Goal: Task Accomplishment & Management: Manage account settings

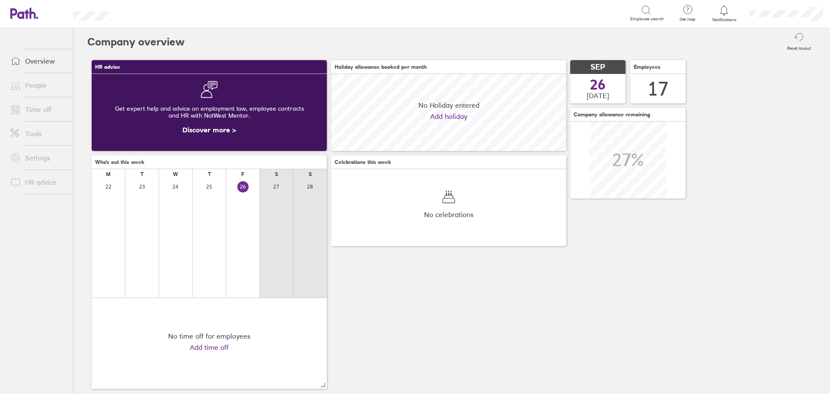
scroll to position [77, 235]
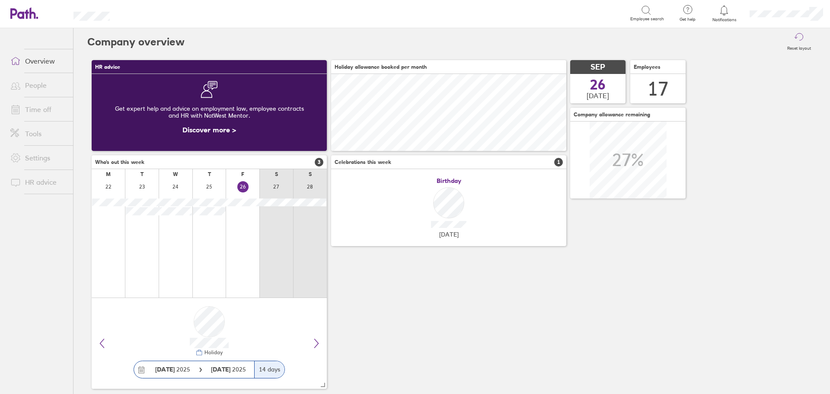
click at [59, 107] on link "Time off" at bounding box center [38, 109] width 70 height 17
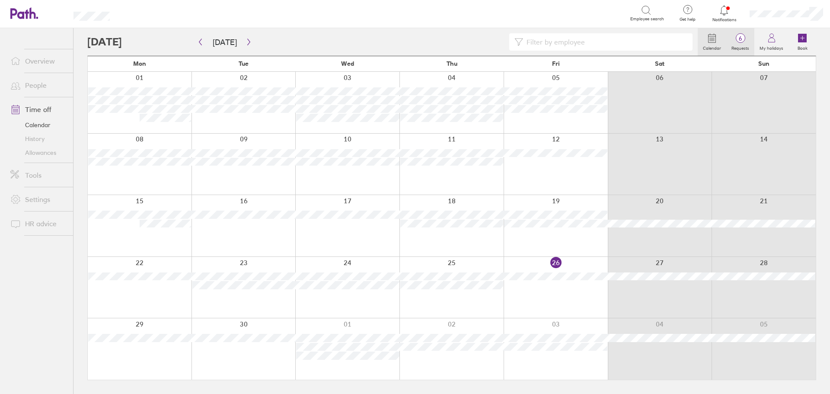
click at [747, 42] on span "6" at bounding box center [740, 38] width 28 height 7
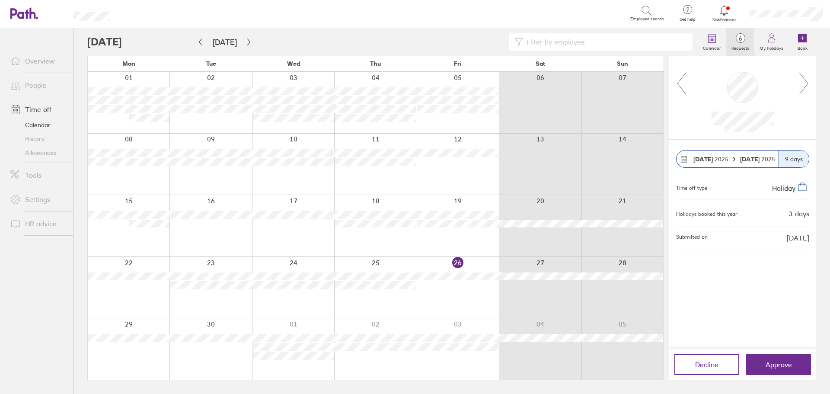
click at [807, 86] on icon at bounding box center [803, 83] width 11 height 23
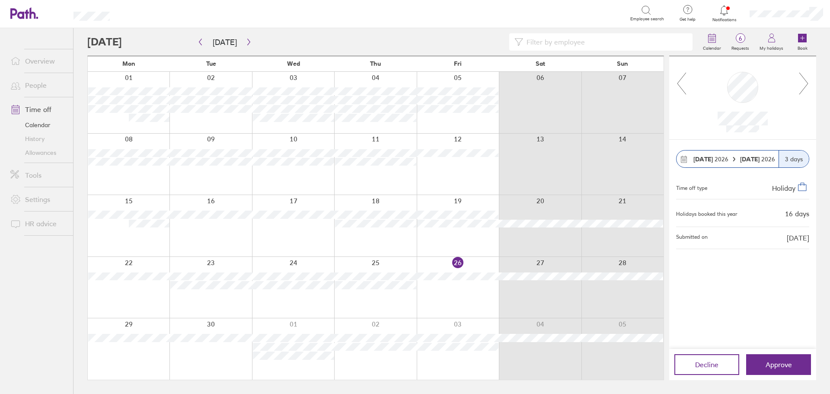
click at [807, 86] on icon at bounding box center [803, 83] width 11 height 23
click at [441, 43] on div at bounding box center [392, 41] width 610 height 17
click at [464, 291] on div at bounding box center [458, 287] width 82 height 61
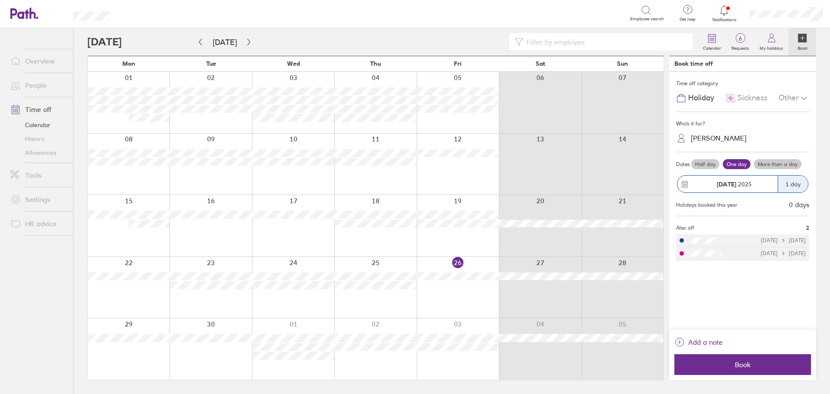
click at [750, 98] on span "Sickness" at bounding box center [752, 97] width 30 height 9
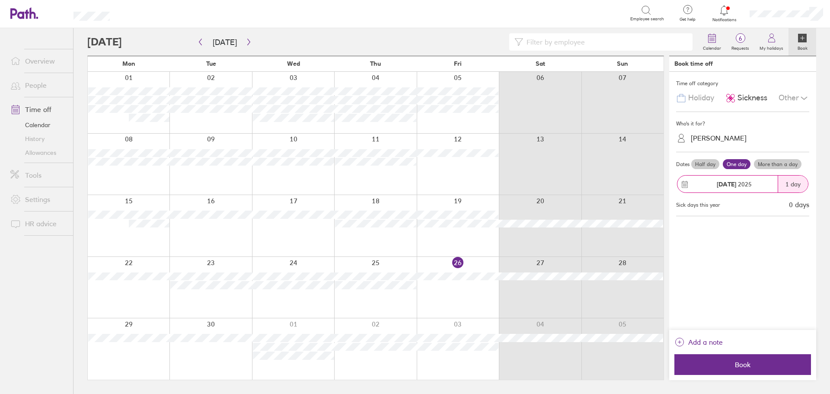
click at [726, 138] on div "[PERSON_NAME]" at bounding box center [719, 138] width 56 height 8
click at [722, 138] on div "[PERSON_NAME]" at bounding box center [719, 138] width 56 height 8
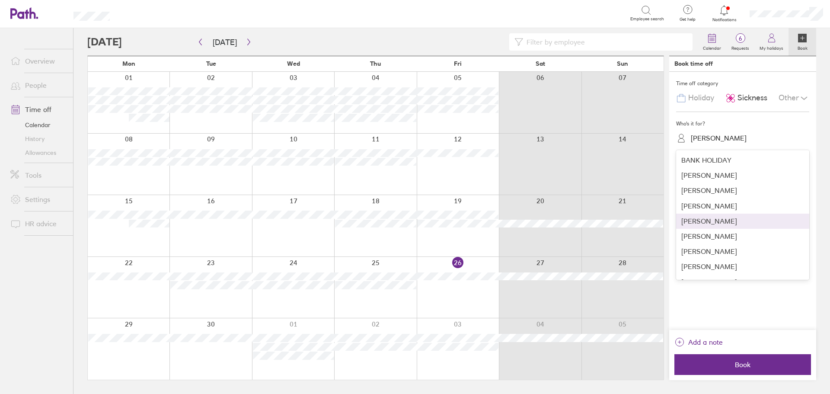
scroll to position [43, 0]
click at [712, 268] on div "[PERSON_NAME]" at bounding box center [742, 268] width 133 height 15
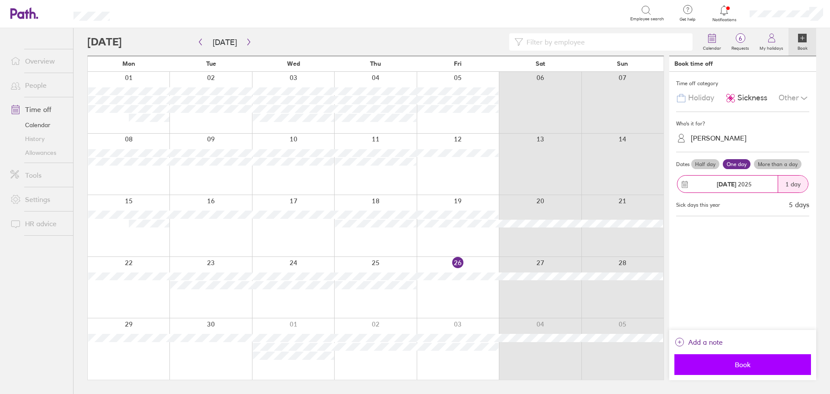
click at [732, 367] on span "Book" at bounding box center [742, 365] width 125 height 8
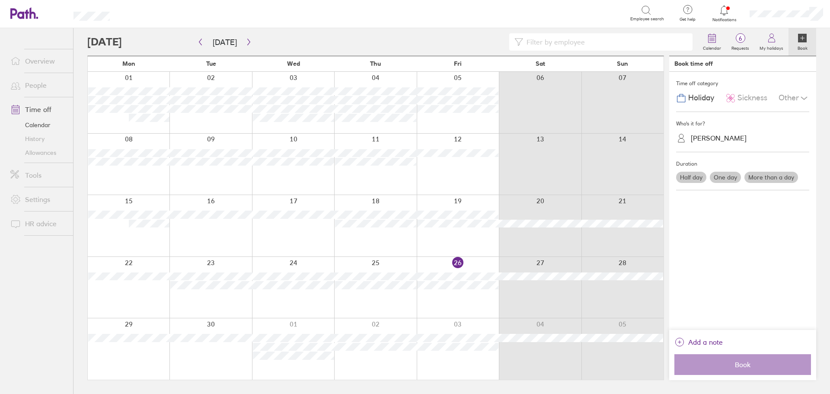
click at [252, 42] on div at bounding box center [392, 41] width 610 height 17
click at [247, 44] on icon "button" at bounding box center [249, 41] width 6 height 7
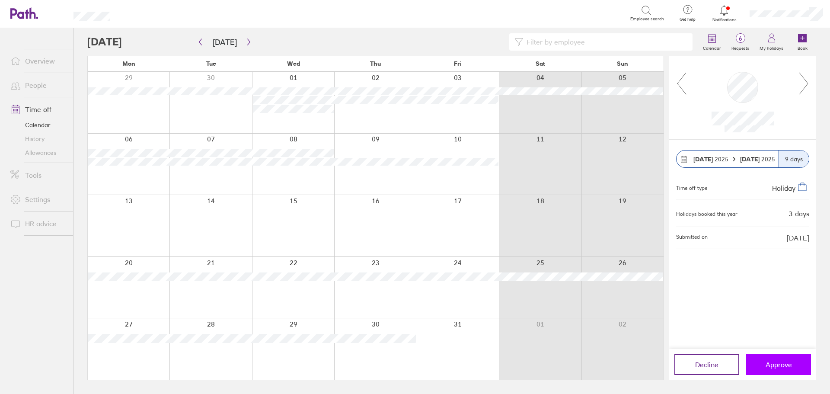
click at [771, 366] on span "Approve" at bounding box center [779, 365] width 26 height 8
click at [603, 38] on input at bounding box center [605, 42] width 164 height 16
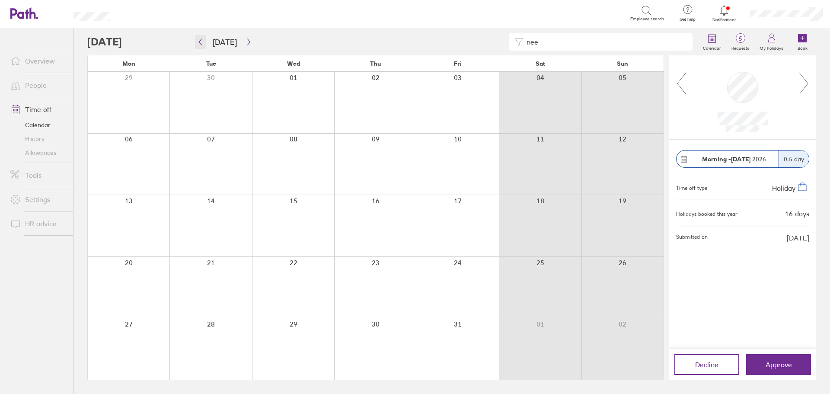
type input "nee"
click at [205, 42] on button "button" at bounding box center [200, 42] width 11 height 14
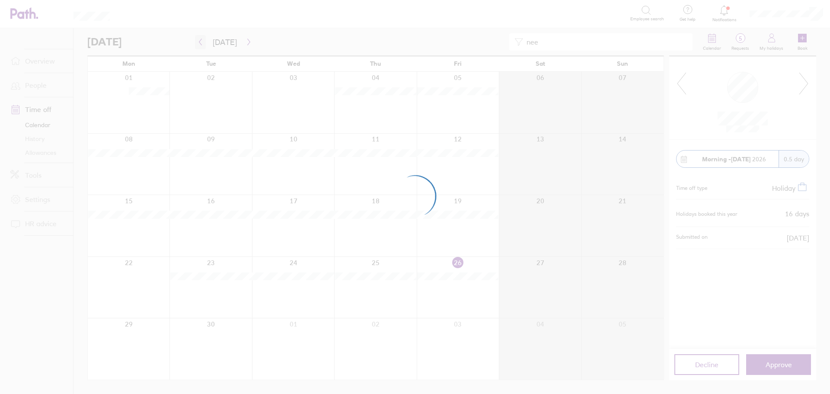
click at [204, 43] on div at bounding box center [415, 197] width 830 height 394
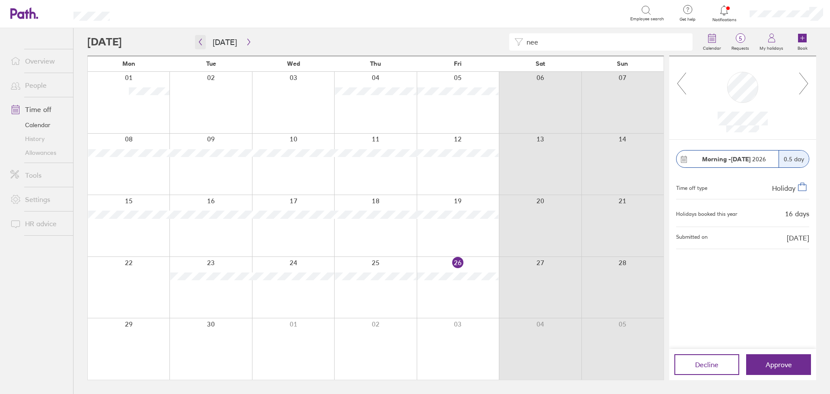
click at [203, 42] on icon "button" at bounding box center [200, 41] width 6 height 7
click at [201, 42] on icon "button" at bounding box center [200, 41] width 6 height 7
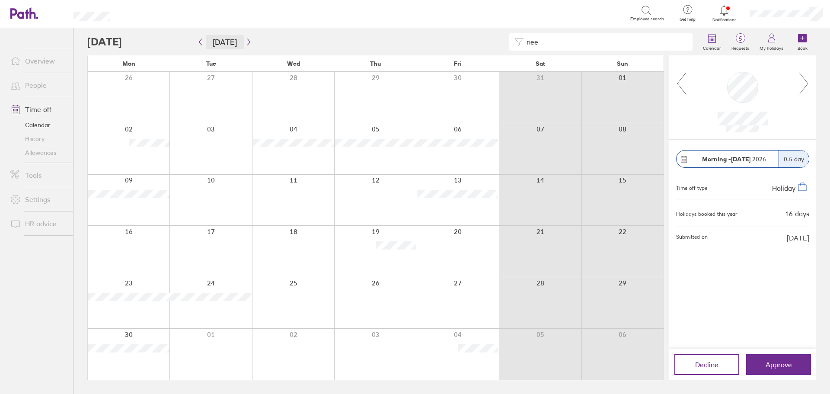
click at [206, 45] on button "[DATE]" at bounding box center [225, 42] width 38 height 14
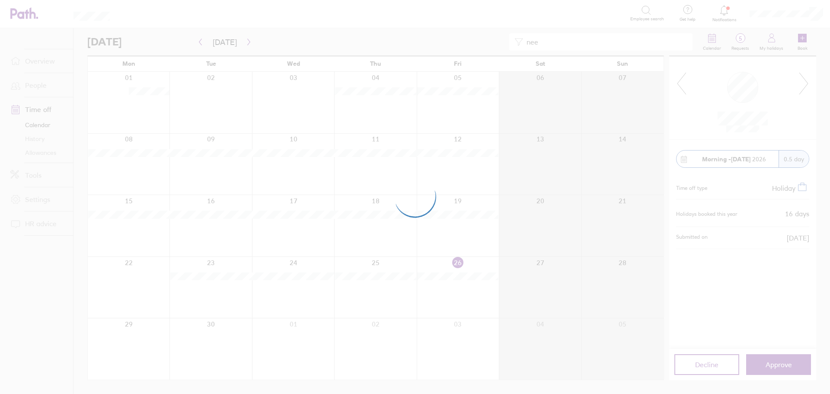
click at [201, 43] on div at bounding box center [415, 197] width 830 height 394
click at [198, 41] on div at bounding box center [415, 197] width 830 height 394
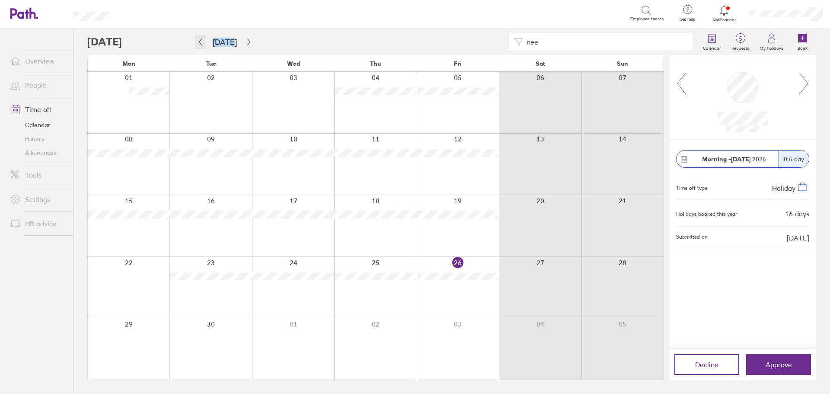
click at [198, 41] on icon "button" at bounding box center [200, 41] width 6 height 7
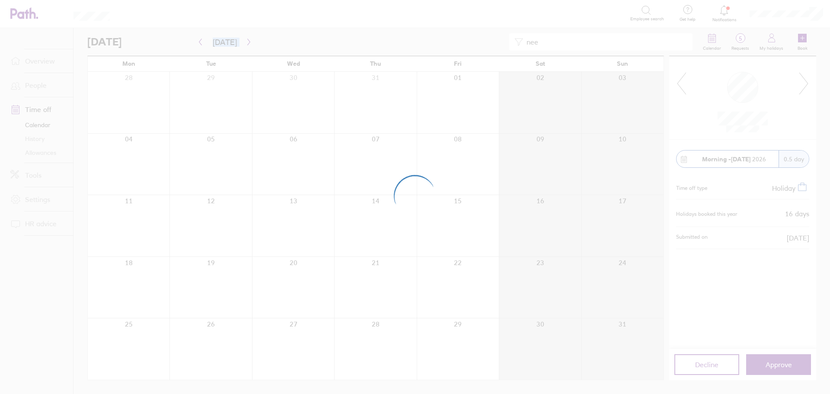
click at [198, 41] on div at bounding box center [415, 197] width 830 height 394
click at [201, 43] on div at bounding box center [415, 197] width 830 height 394
click at [200, 44] on div at bounding box center [415, 197] width 830 height 394
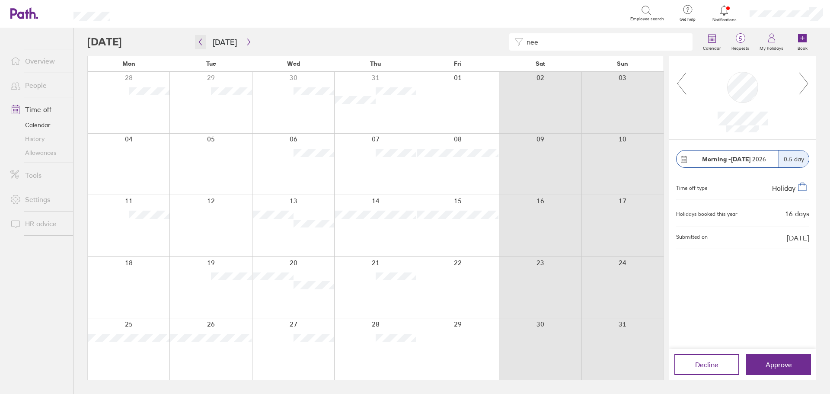
click at [200, 44] on icon "button" at bounding box center [200, 42] width 3 height 6
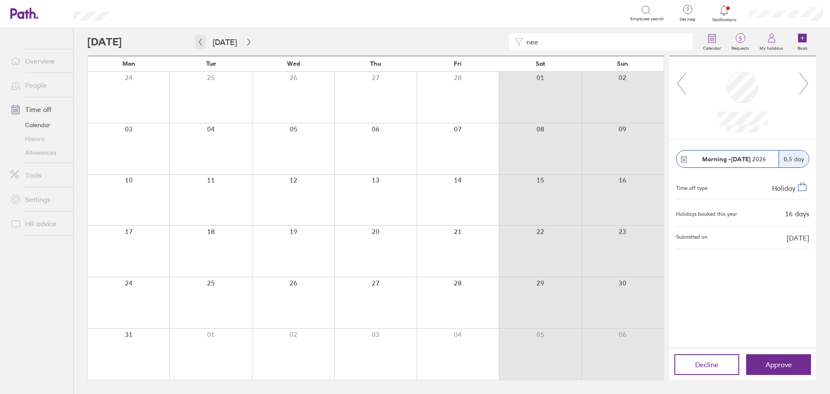
click at [200, 44] on icon "button" at bounding box center [200, 42] width 3 height 6
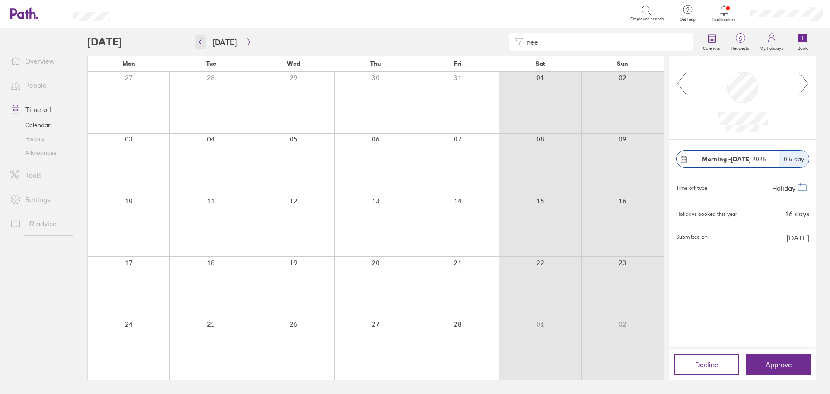
click at [198, 44] on icon "button" at bounding box center [200, 41] width 6 height 7
click at [247, 43] on icon "button" at bounding box center [249, 41] width 6 height 7
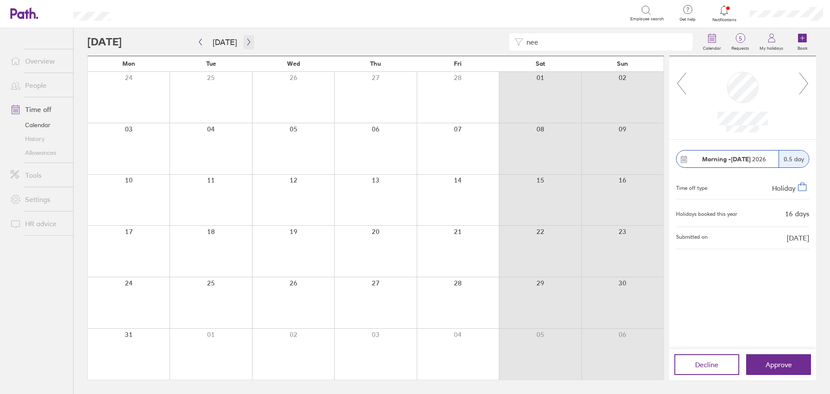
click at [247, 43] on icon "button" at bounding box center [249, 41] width 6 height 7
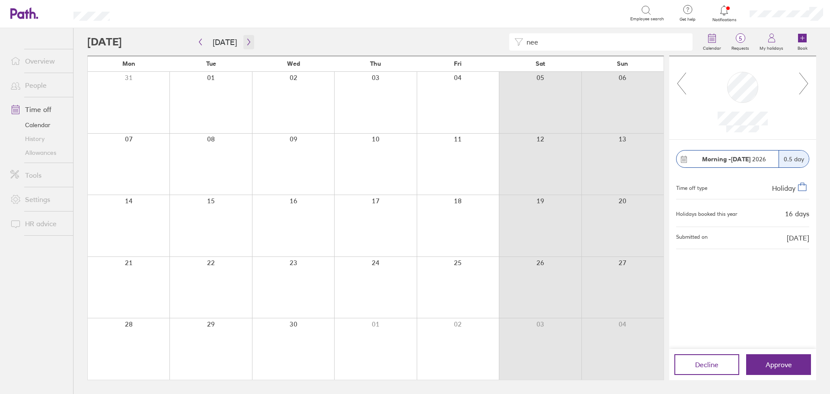
click at [247, 43] on icon "button" at bounding box center [249, 41] width 6 height 7
click at [248, 43] on icon "button" at bounding box center [249, 41] width 6 height 7
click at [246, 46] on button "button" at bounding box center [248, 42] width 11 height 14
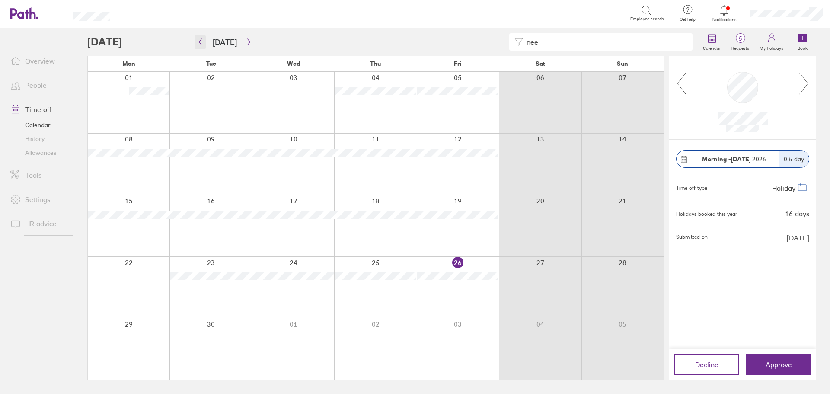
click at [198, 42] on icon "button" at bounding box center [200, 41] width 6 height 7
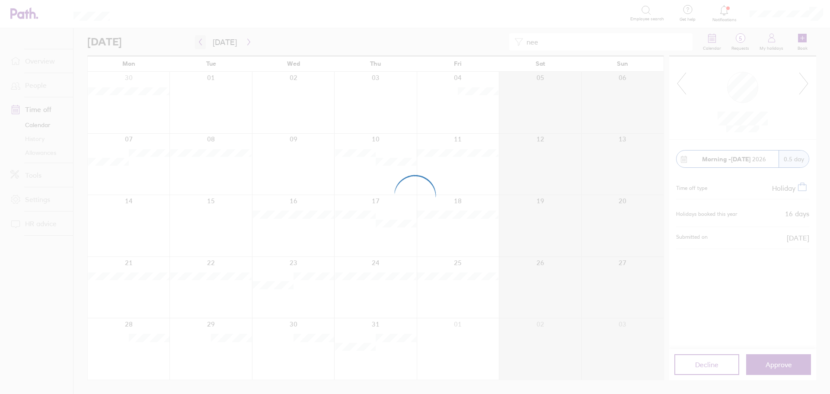
click at [198, 42] on div at bounding box center [415, 197] width 830 height 394
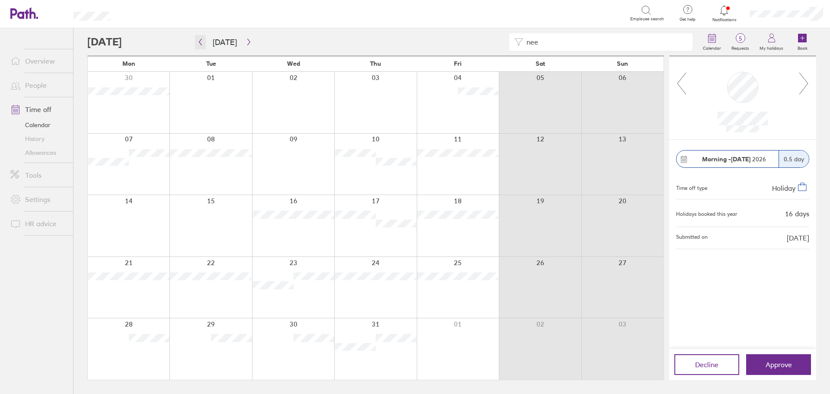
click at [198, 45] on icon "button" at bounding box center [200, 41] width 6 height 7
click at [201, 45] on icon "button" at bounding box center [200, 42] width 3 height 6
click at [246, 43] on icon "button" at bounding box center [249, 41] width 6 height 7
click at [250, 41] on button "button" at bounding box center [248, 42] width 11 height 14
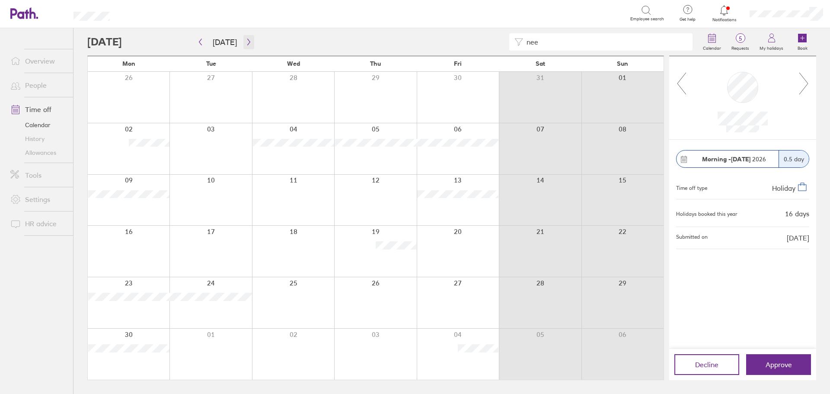
click at [246, 45] on icon "button" at bounding box center [249, 41] width 6 height 7
click at [249, 39] on icon "button" at bounding box center [249, 41] width 6 height 7
click at [246, 44] on icon "button" at bounding box center [249, 41] width 6 height 7
click at [201, 43] on icon "button" at bounding box center [200, 41] width 6 height 7
click at [246, 42] on icon "button" at bounding box center [249, 41] width 6 height 7
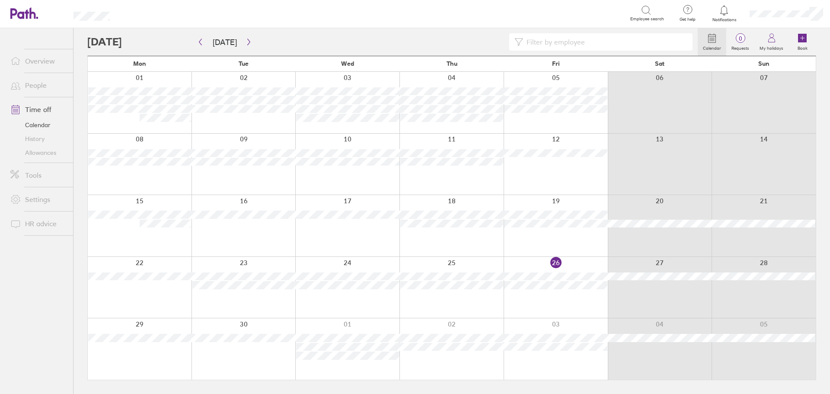
click at [582, 47] on input at bounding box center [605, 42] width 164 height 16
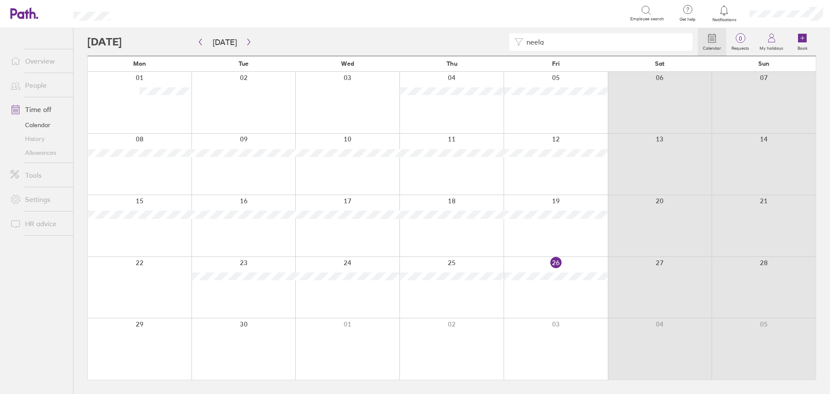
type input "neela"
click at [202, 44] on icon "button" at bounding box center [200, 41] width 6 height 7
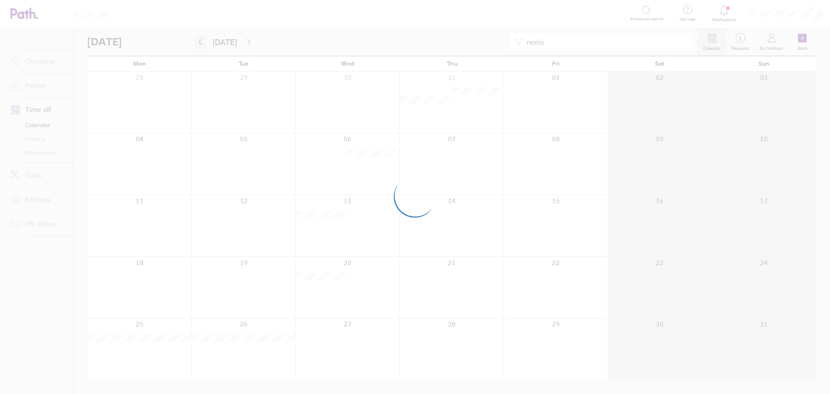
click at [202, 44] on div at bounding box center [415, 197] width 830 height 394
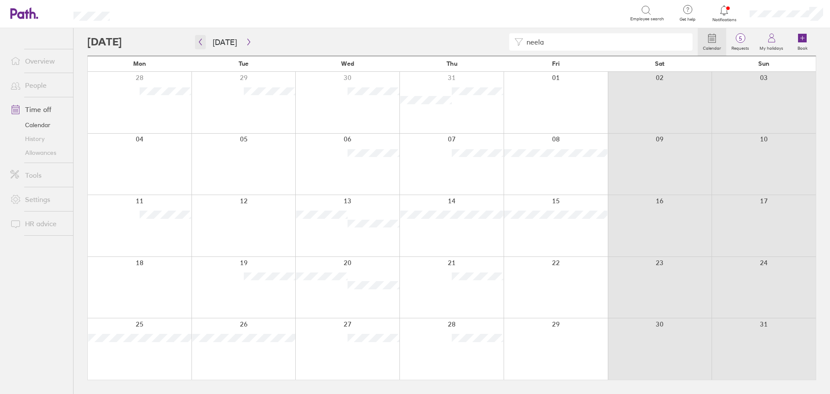
click at [199, 42] on icon "button" at bounding box center [200, 42] width 3 height 6
click at [199, 45] on button "button" at bounding box center [200, 42] width 11 height 14
click at [245, 38] on button "button" at bounding box center [248, 42] width 11 height 14
click at [246, 45] on icon "button" at bounding box center [249, 41] width 6 height 7
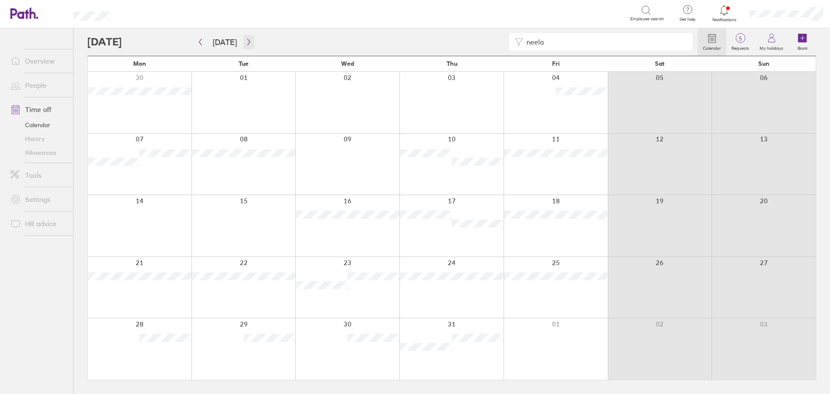
click at [249, 38] on button "button" at bounding box center [248, 42] width 11 height 14
click at [246, 44] on icon "button" at bounding box center [249, 41] width 6 height 7
click at [830, 393] on html "Search Employee search Get help FAQs Contact us Notifications My profile Sign o…" at bounding box center [415, 197] width 830 height 394
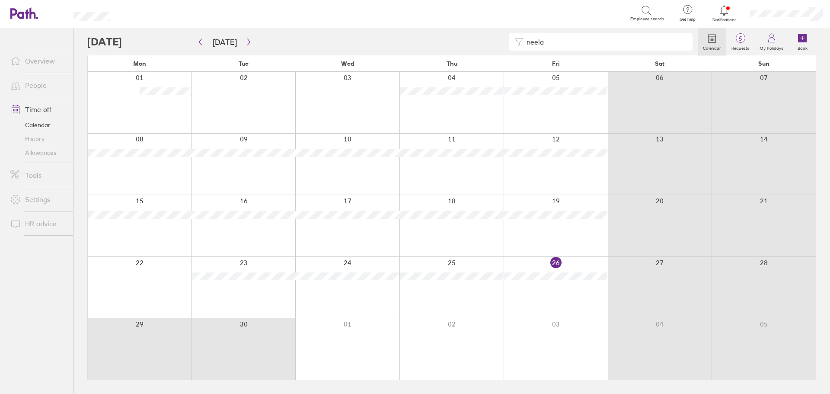
click at [486, 230] on div at bounding box center [451, 225] width 104 height 61
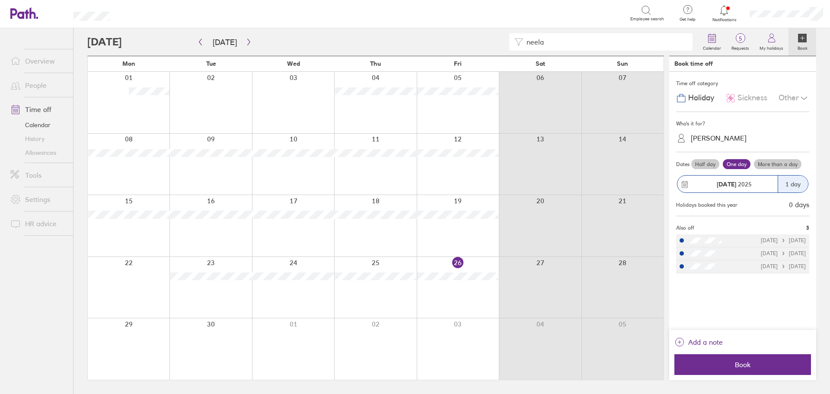
click at [344, 42] on div "neela" at bounding box center [392, 41] width 610 height 17
drag, startPoint x: 35, startPoint y: 293, endPoint x: 48, endPoint y: 289, distance: 13.8
click at [35, 293] on ul "Overview People Time off Calendar History Allowances Tools Settings HR advice" at bounding box center [36, 196] width 73 height 337
click at [202, 39] on icon "button" at bounding box center [200, 41] width 6 height 7
click at [246, 43] on icon "button" at bounding box center [249, 41] width 6 height 7
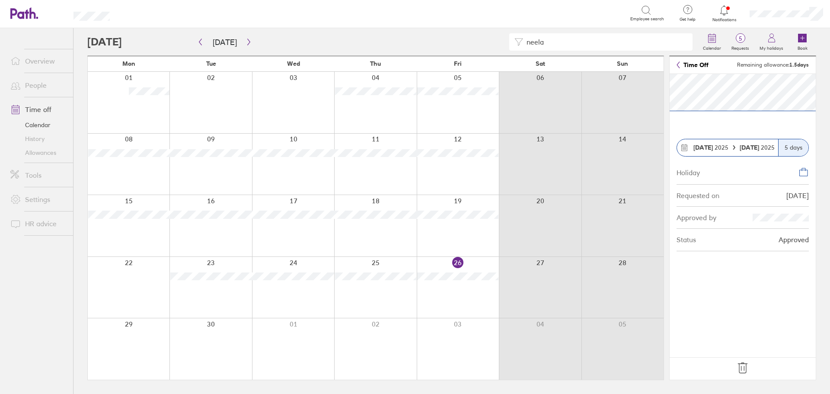
click at [741, 365] on icon at bounding box center [743, 368] width 14 height 14
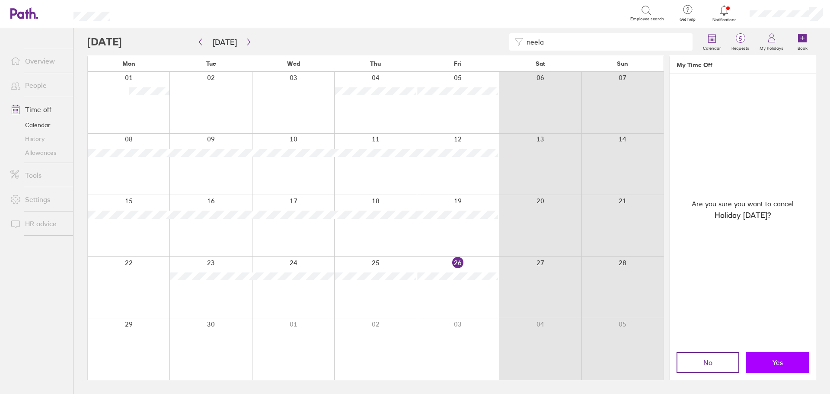
click at [763, 364] on button "Yes" at bounding box center [777, 362] width 63 height 21
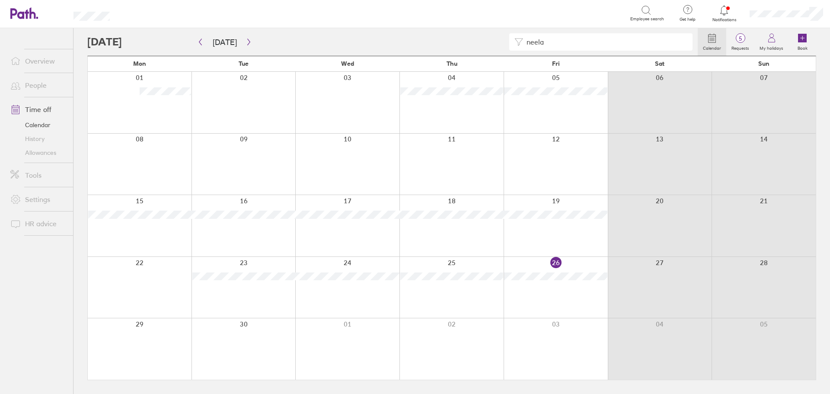
click at [252, 164] on div at bounding box center [244, 164] width 104 height 61
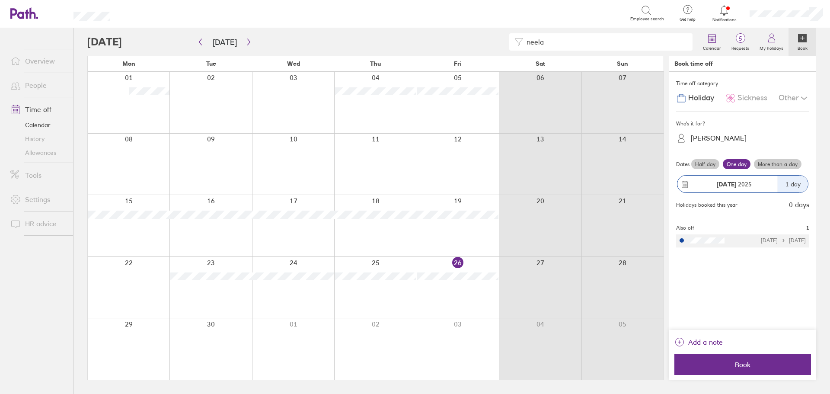
click at [736, 144] on div "[PERSON_NAME]" at bounding box center [747, 137] width 123 height 13
click at [726, 161] on div "Neelam Ishaq (you)" at bounding box center [742, 159] width 133 height 15
click at [784, 160] on label "More than a day" at bounding box center [778, 164] width 48 height 10
click at [0, 0] on input "More than a day" at bounding box center [0, 0] width 0 height 0
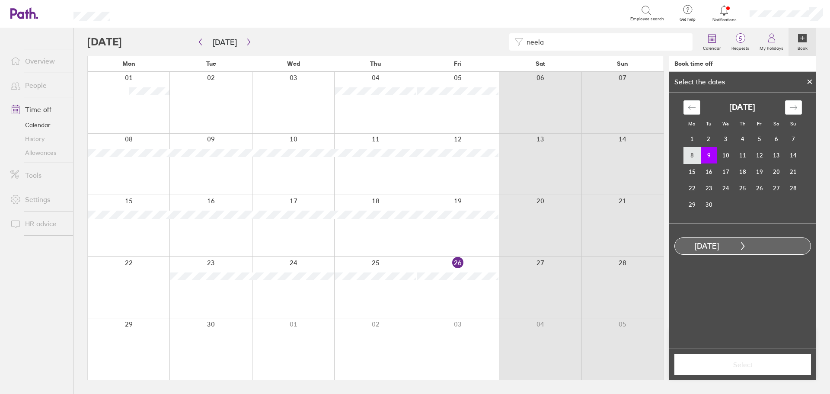
click at [688, 159] on td "8" at bounding box center [691, 155] width 17 height 16
click at [727, 156] on td "10" at bounding box center [725, 155] width 17 height 16
click at [745, 365] on span "Select" at bounding box center [742, 365] width 125 height 8
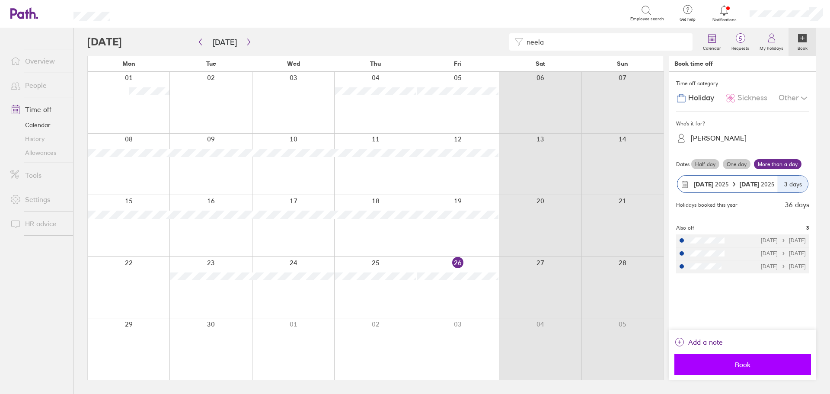
click at [742, 370] on button "Book" at bounding box center [742, 364] width 137 height 21
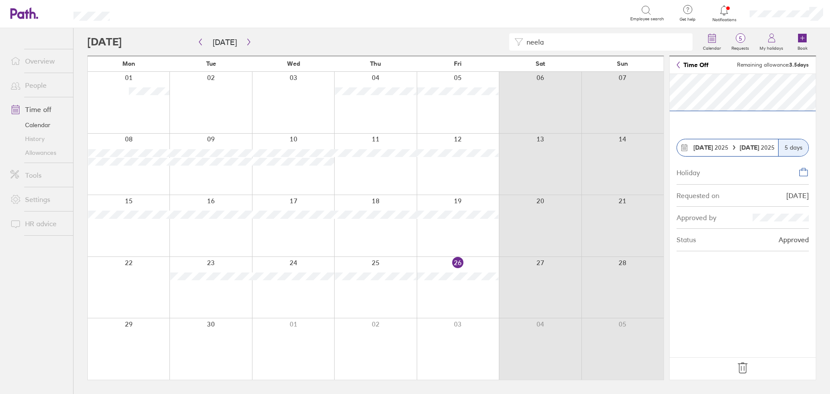
click at [369, 174] on div at bounding box center [375, 164] width 82 height 61
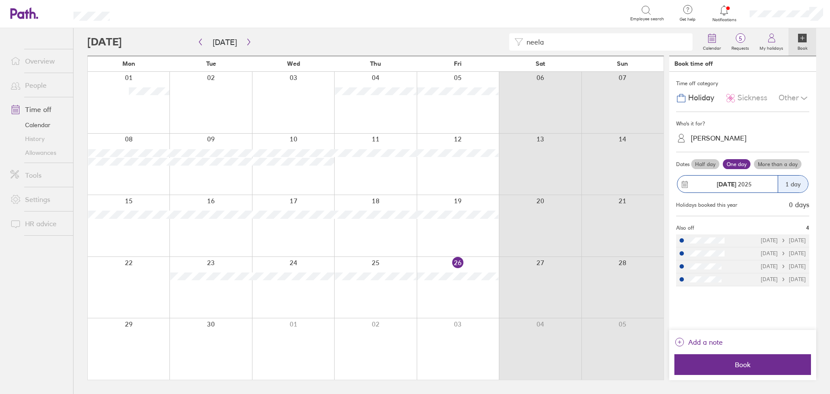
click at [721, 136] on div "[PERSON_NAME]" at bounding box center [719, 138] width 56 height 8
click at [732, 157] on div "Neelam Ishaq (you)" at bounding box center [742, 159] width 133 height 15
click at [706, 168] on label "Half day" at bounding box center [705, 164] width 28 height 10
click at [0, 0] on input "Half day" at bounding box center [0, 0] width 0 height 0
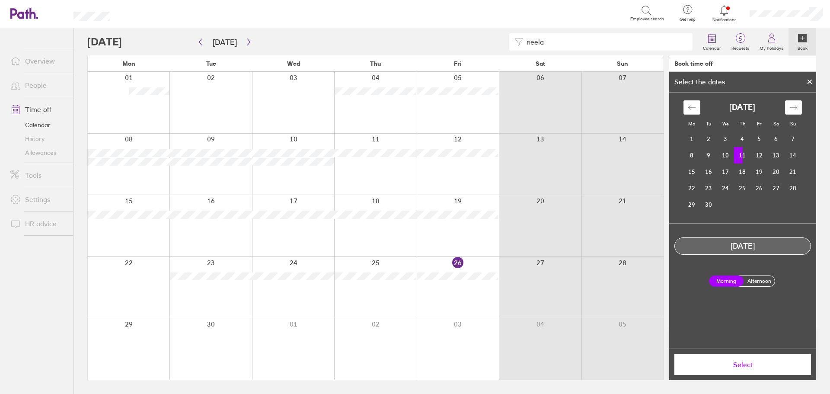
click at [728, 280] on label "Morning" at bounding box center [726, 280] width 35 height 11
click at [0, 0] on input "Morning" at bounding box center [0, 0] width 0 height 0
click at [738, 368] on span "Select" at bounding box center [742, 365] width 125 height 8
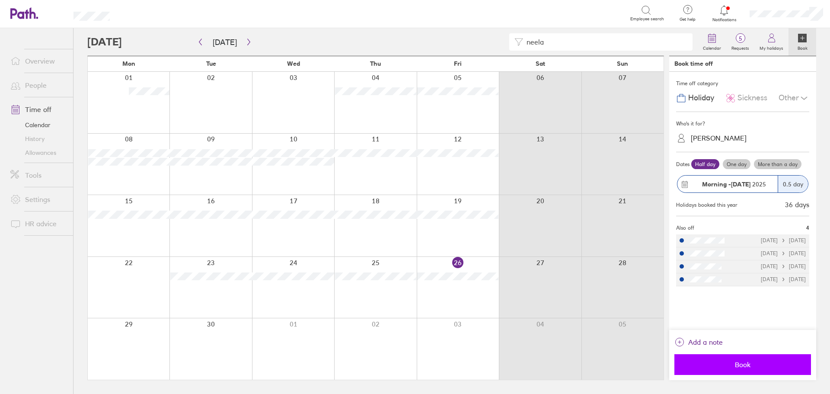
click at [722, 366] on span "Book" at bounding box center [742, 365] width 125 height 8
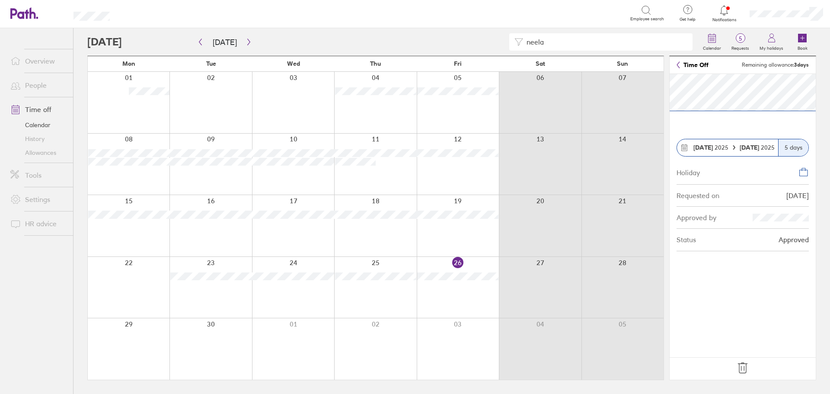
click at [743, 363] on icon at bounding box center [742, 368] width 9 height 10
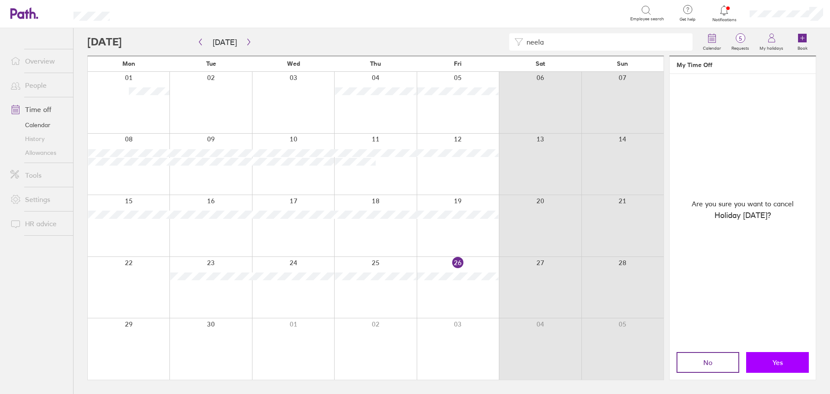
click at [766, 364] on button "Yes" at bounding box center [777, 362] width 63 height 21
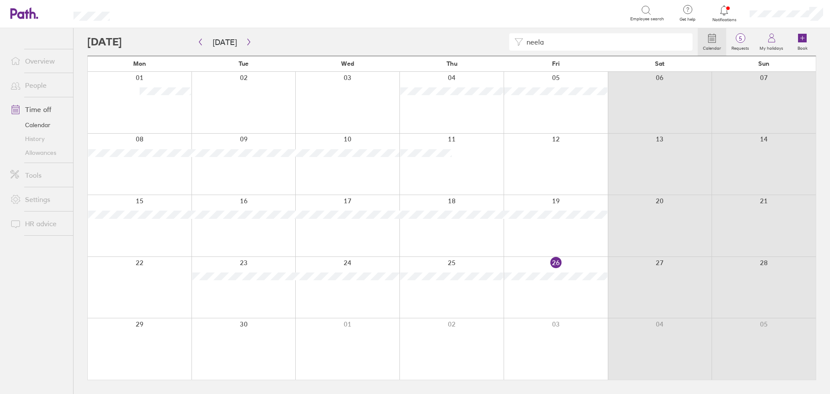
click at [478, 161] on div at bounding box center [451, 164] width 104 height 61
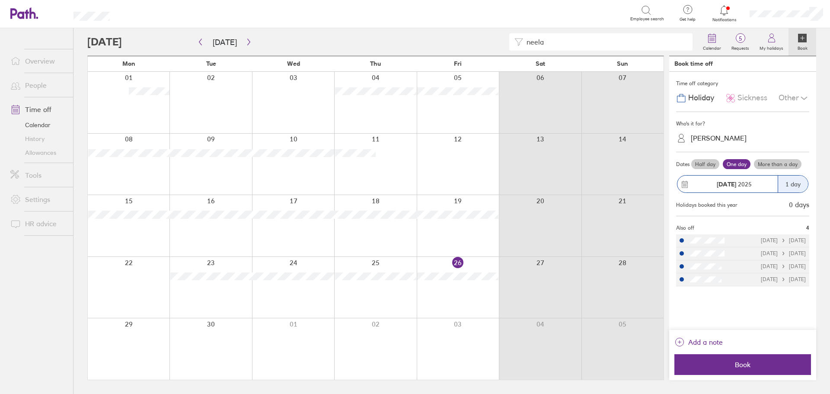
click at [725, 142] on div "[PERSON_NAME]" at bounding box center [719, 138] width 56 height 8
click at [724, 160] on div "Neelam Ishaq (you)" at bounding box center [742, 159] width 133 height 15
click at [754, 99] on span "Sickness" at bounding box center [752, 97] width 30 height 9
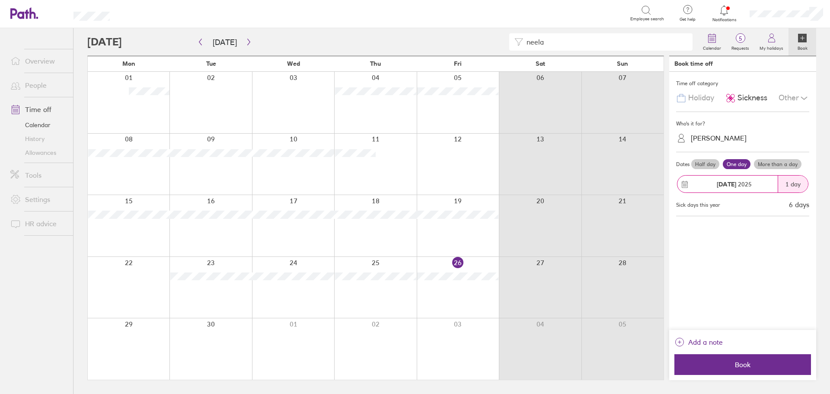
click at [788, 97] on div "Other" at bounding box center [794, 98] width 31 height 16
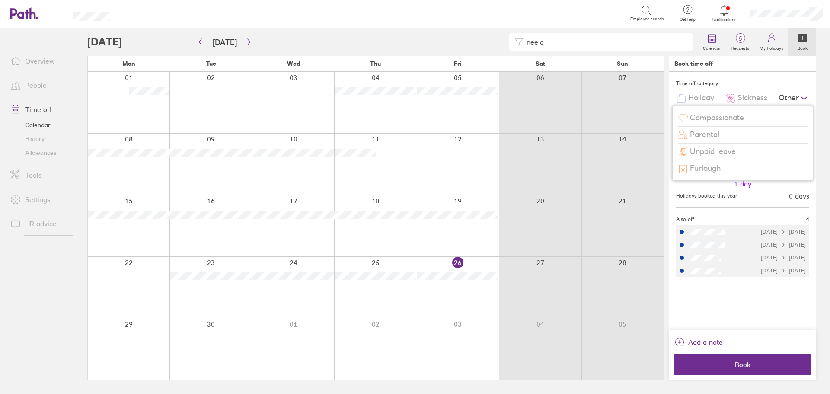
click at [730, 155] on span "Unpaid leave" at bounding box center [713, 151] width 46 height 9
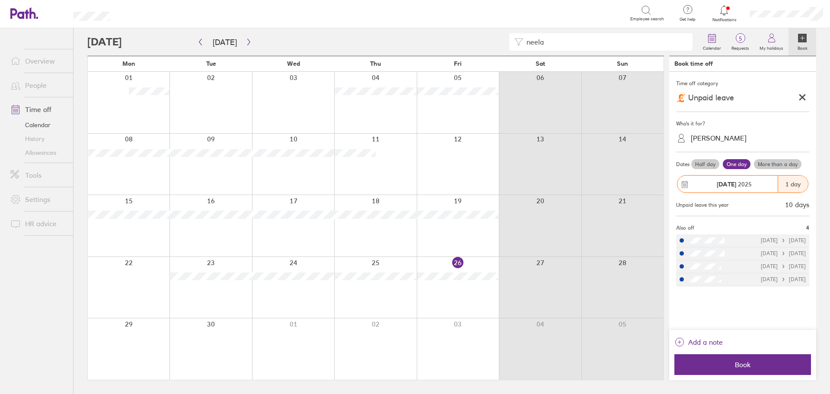
click at [714, 163] on label "Half day" at bounding box center [705, 164] width 28 height 10
click at [0, 0] on input "Half day" at bounding box center [0, 0] width 0 height 0
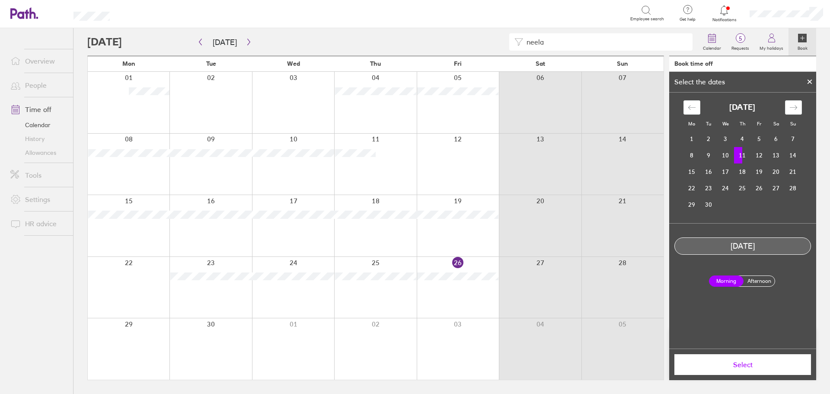
click at [752, 278] on label "Afternoon" at bounding box center [759, 281] width 35 height 10
click at [0, 0] on input "Afternoon" at bounding box center [0, 0] width 0 height 0
click at [747, 360] on button "Select" at bounding box center [742, 364] width 137 height 21
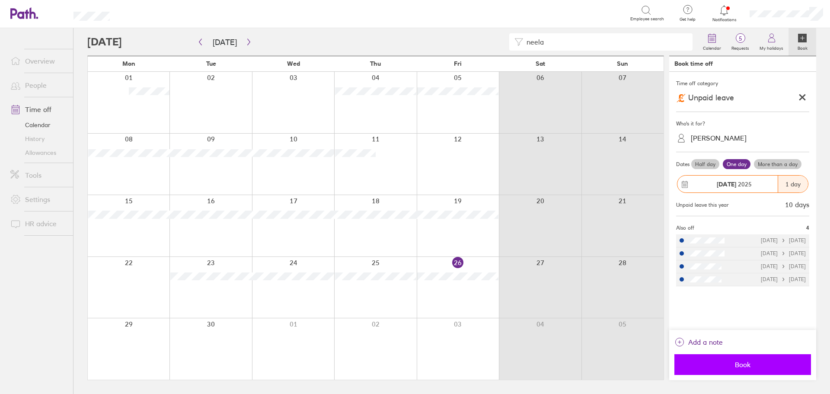
click at [730, 362] on span "Book" at bounding box center [742, 365] width 125 height 8
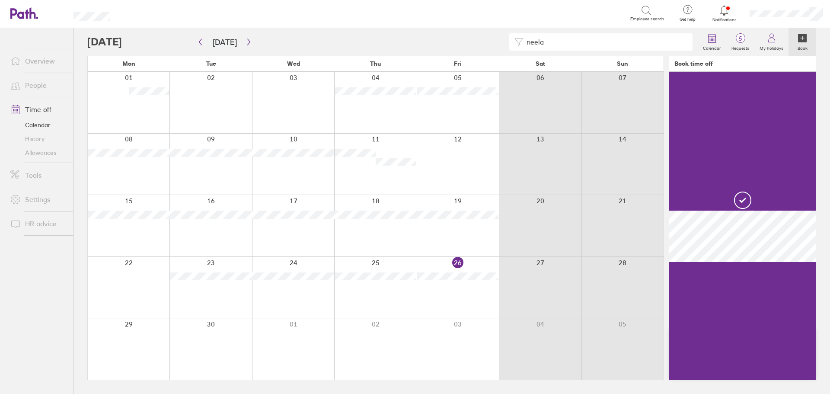
click at [461, 157] on div at bounding box center [458, 164] width 82 height 61
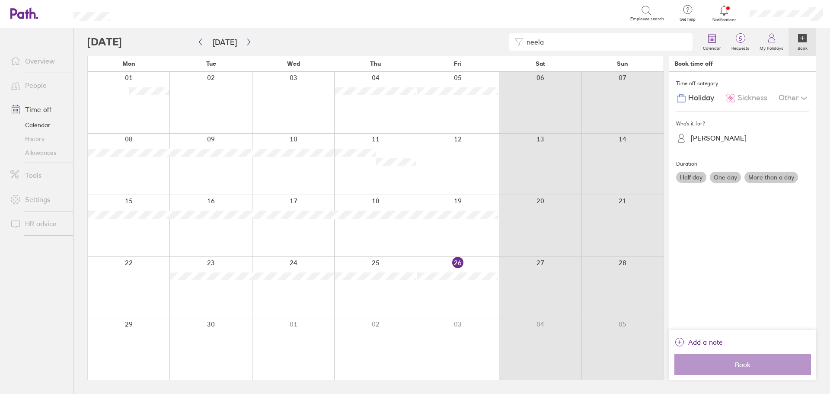
click at [461, 156] on div at bounding box center [458, 164] width 82 height 61
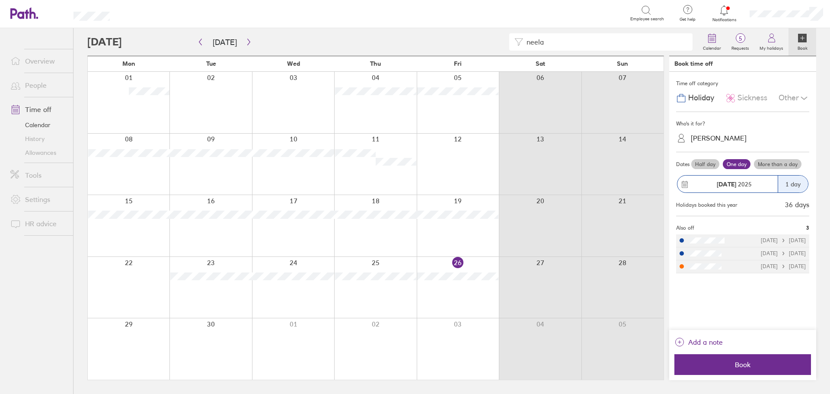
click at [794, 97] on div "Other" at bounding box center [794, 98] width 31 height 16
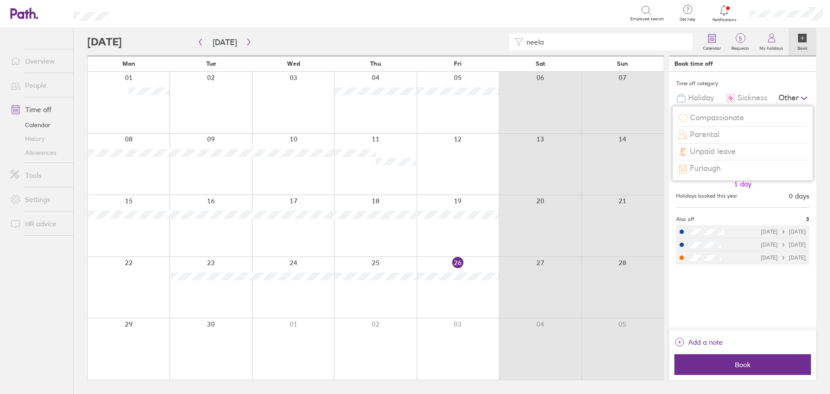
click at [720, 148] on span "Unpaid leave" at bounding box center [713, 151] width 46 height 9
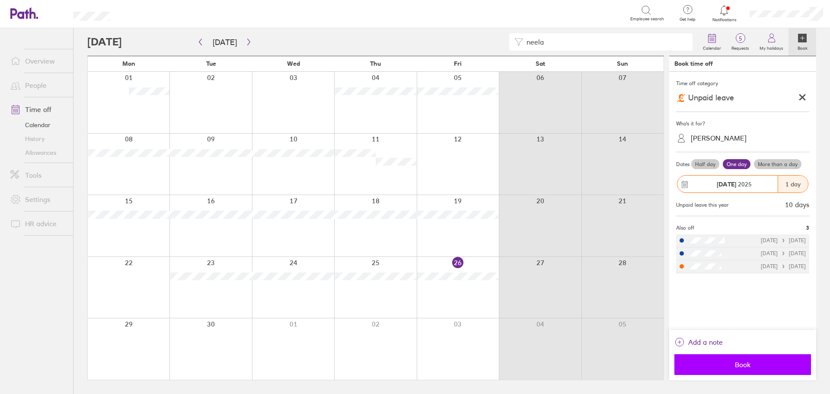
click at [738, 364] on span "Book" at bounding box center [742, 365] width 125 height 8
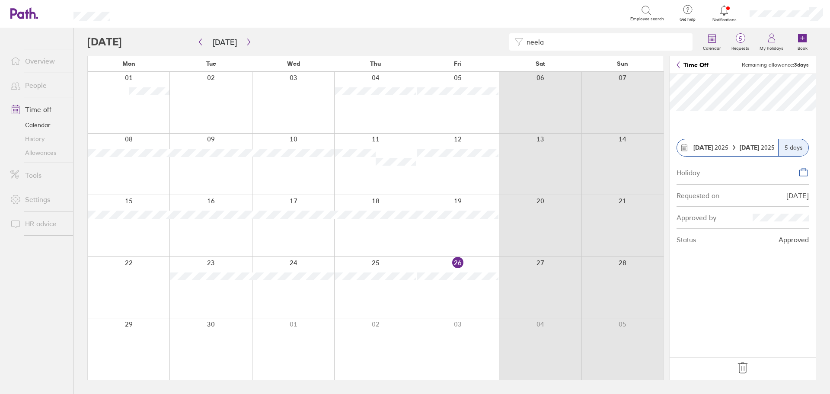
click at [740, 368] on icon at bounding box center [743, 368] width 14 height 14
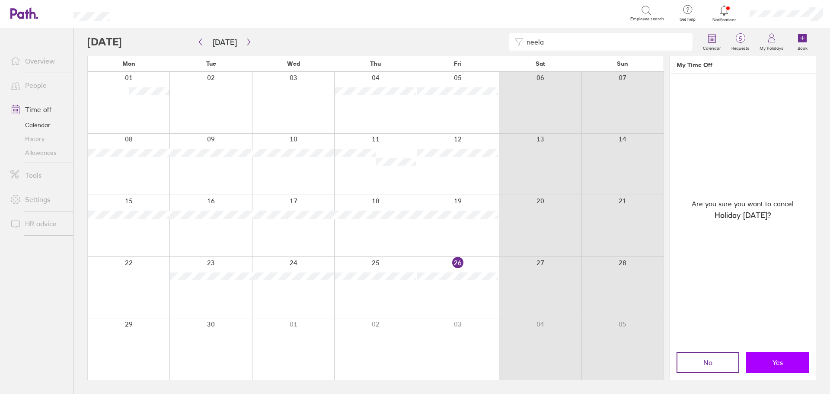
click at [777, 361] on span "Yes" at bounding box center [778, 362] width 10 height 8
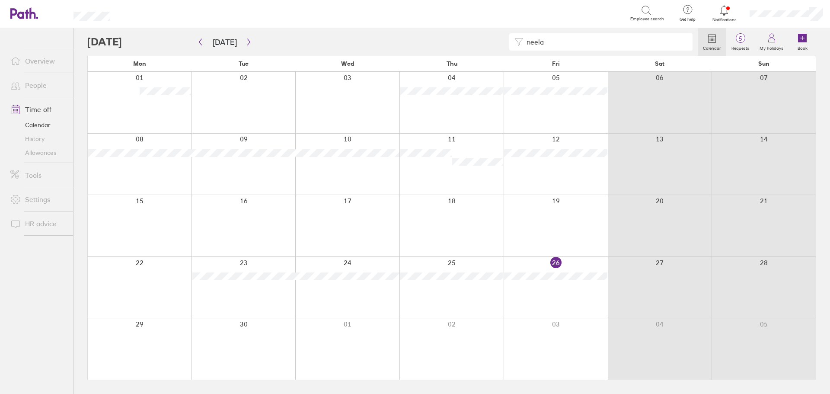
click at [261, 219] on div at bounding box center [244, 225] width 104 height 61
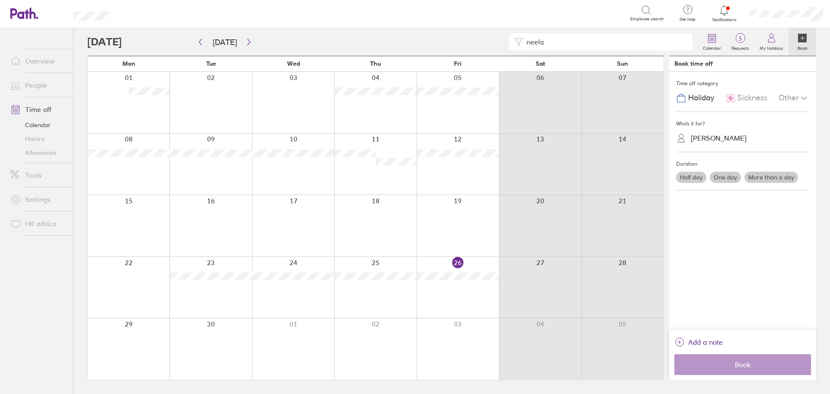
click at [353, 225] on div at bounding box center [375, 225] width 82 height 61
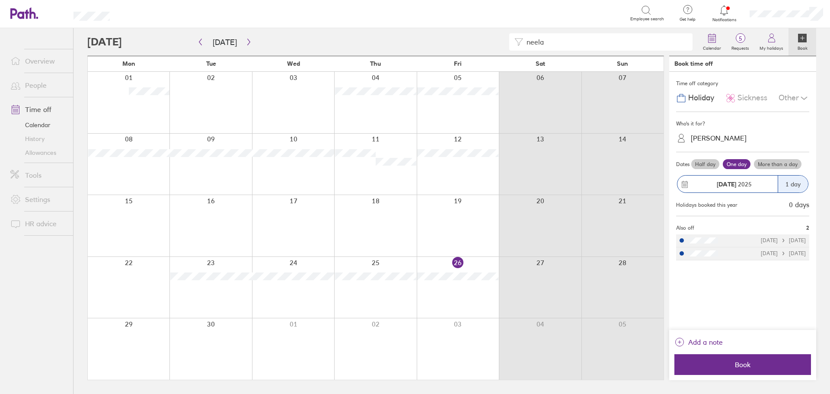
click at [332, 220] on div at bounding box center [293, 225] width 82 height 61
click at [279, 220] on div at bounding box center [293, 225] width 82 height 61
click at [794, 100] on div "Other" at bounding box center [794, 98] width 31 height 16
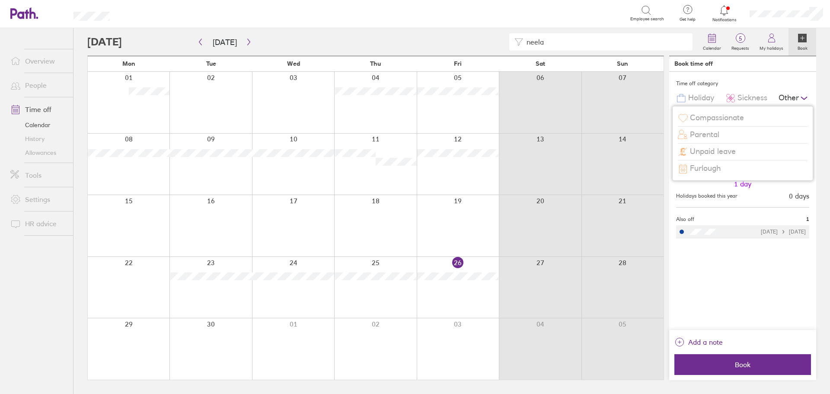
click at [737, 152] on div "Unpaid leave" at bounding box center [743, 152] width 130 height 16
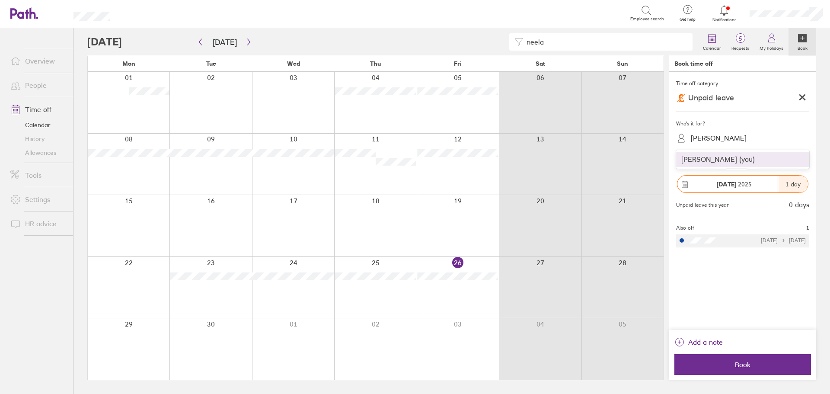
click at [706, 139] on div "[PERSON_NAME]" at bounding box center [719, 138] width 56 height 8
click at [706, 160] on div "Neelam Ishaq (you)" at bounding box center [742, 159] width 133 height 15
click at [776, 160] on label "More than a day" at bounding box center [778, 164] width 48 height 10
click at [0, 0] on input "More than a day" at bounding box center [0, 0] width 0 height 0
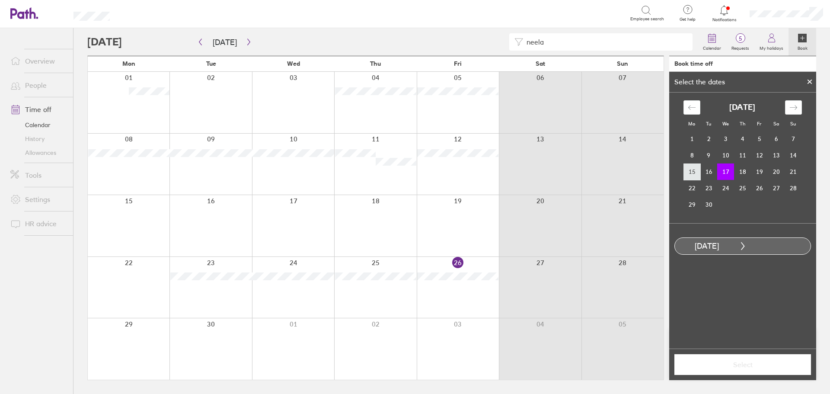
click at [694, 174] on td "15" at bounding box center [691, 171] width 17 height 16
click at [744, 172] on td "18" at bounding box center [742, 171] width 17 height 16
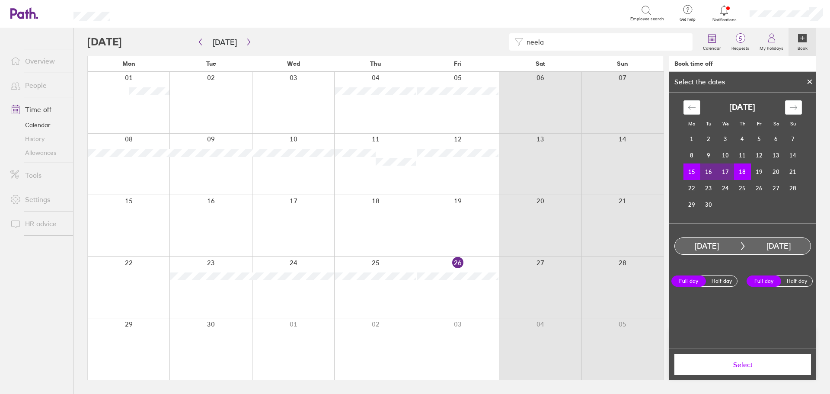
click at [689, 172] on td "15" at bounding box center [691, 171] width 17 height 16
click at [728, 172] on td "17" at bounding box center [725, 171] width 17 height 16
click at [725, 368] on span "Select" at bounding box center [742, 365] width 125 height 8
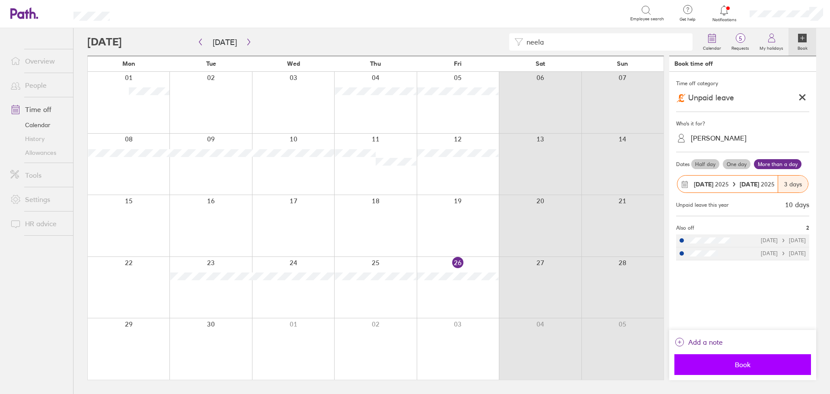
click at [741, 362] on span "Book" at bounding box center [742, 365] width 125 height 8
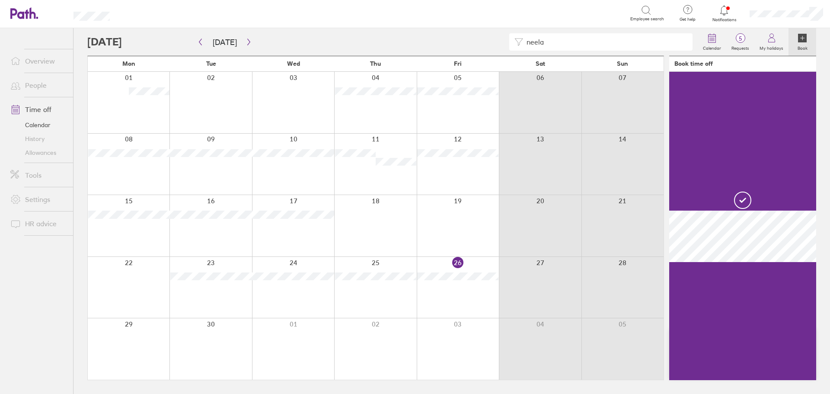
click at [387, 223] on div at bounding box center [375, 225] width 82 height 61
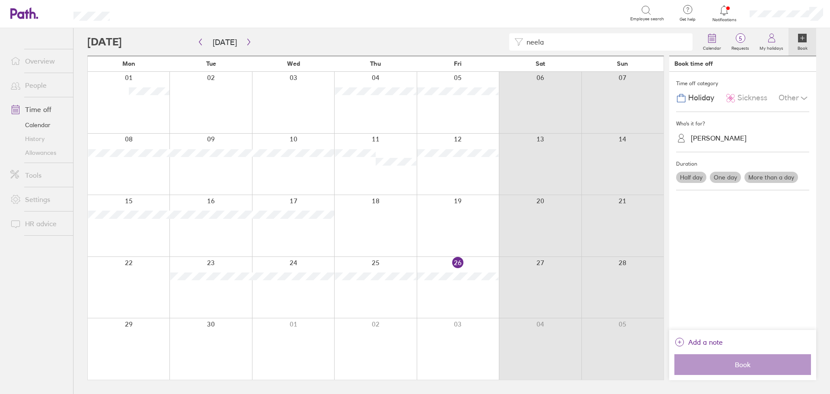
click at [799, 96] on icon at bounding box center [804, 98] width 10 height 10
click at [689, 95] on span "Holiday" at bounding box center [701, 97] width 26 height 9
click at [698, 98] on span "Holiday" at bounding box center [701, 97] width 26 height 9
click at [767, 180] on label "More than a day" at bounding box center [771, 177] width 54 height 11
click at [0, 0] on input "More than a day" at bounding box center [0, 0] width 0 height 0
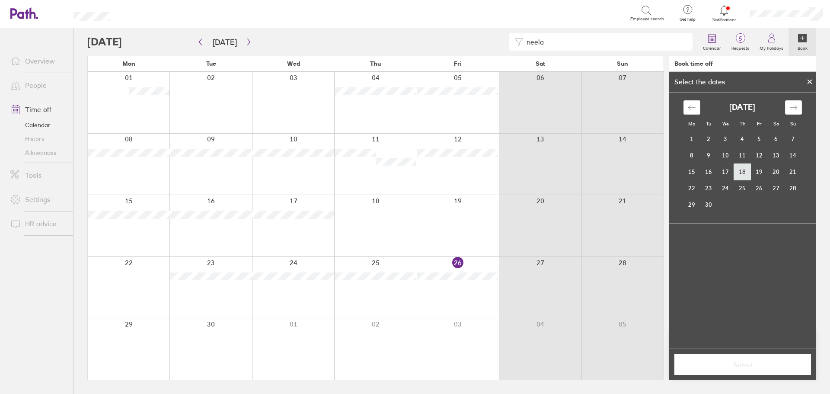
click at [735, 172] on td "18" at bounding box center [742, 171] width 17 height 16
click at [757, 173] on td "19" at bounding box center [759, 171] width 17 height 16
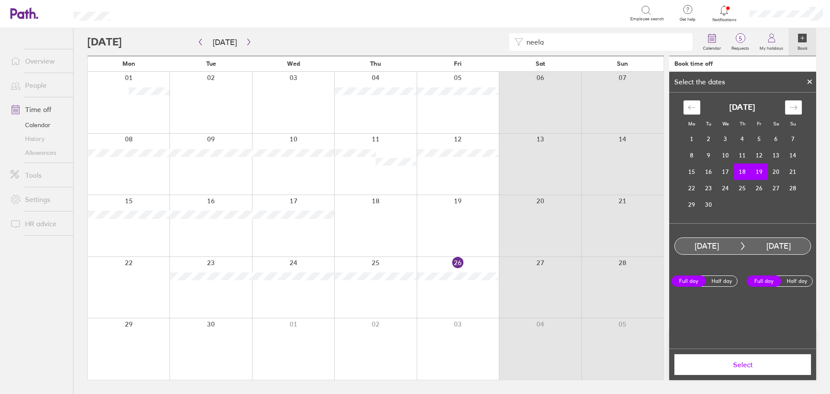
click at [743, 356] on button "Select" at bounding box center [742, 364] width 137 height 21
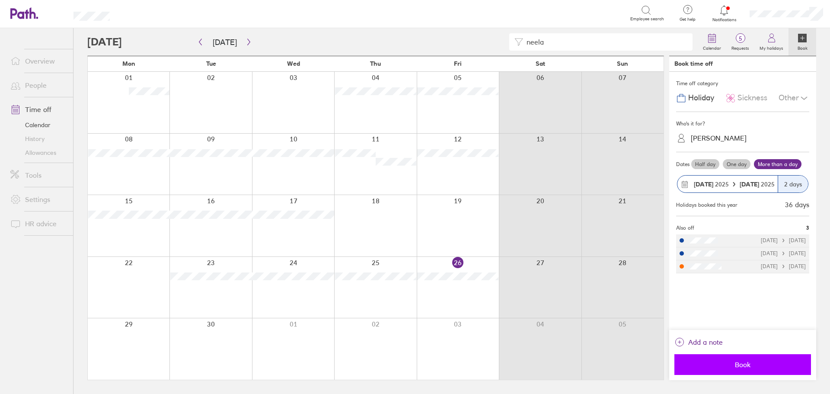
click at [733, 364] on span "Book" at bounding box center [742, 365] width 125 height 8
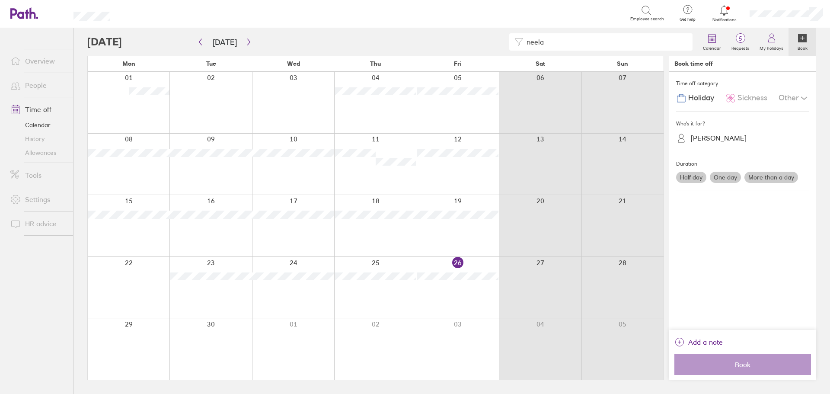
drag, startPoint x: 524, startPoint y: 42, endPoint x: 294, endPoint y: 34, distance: 230.1
click at [310, 38] on div "neela" at bounding box center [392, 41] width 610 height 17
click at [202, 41] on icon "button" at bounding box center [200, 41] width 6 height 7
click at [246, 43] on icon "button" at bounding box center [249, 41] width 6 height 7
click at [203, 42] on icon "button" at bounding box center [200, 41] width 6 height 7
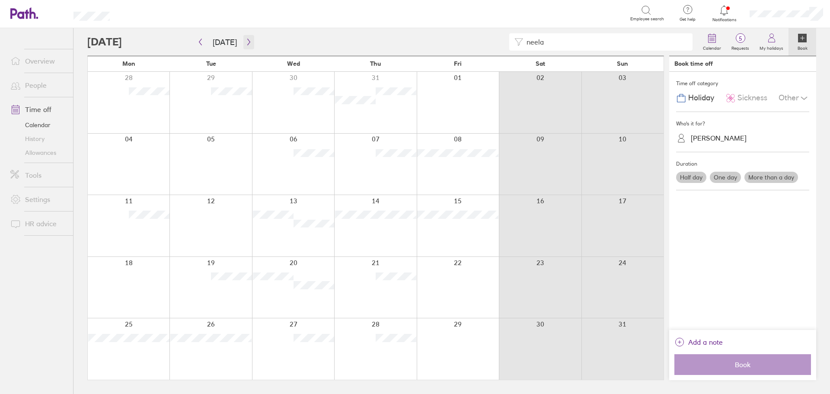
click at [249, 43] on icon "button" at bounding box center [249, 41] width 6 height 7
click at [383, 9] on div "Search" at bounding box center [379, 12] width 501 height 13
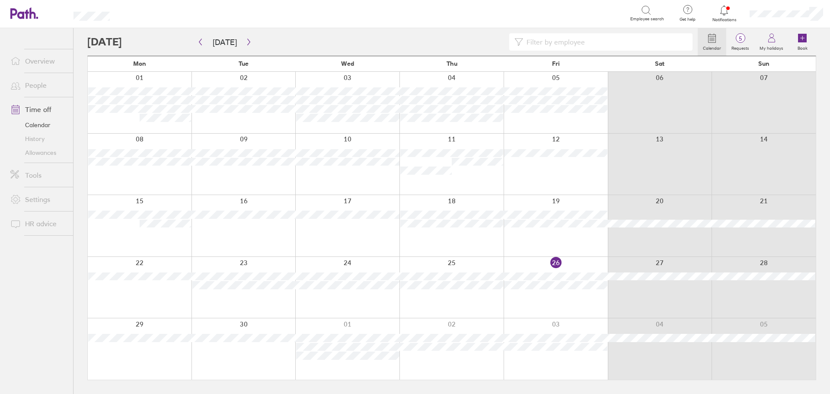
click at [68, 253] on ul "Overview People Time off Calendar History Allowances Tools Settings HR advice" at bounding box center [36, 196] width 73 height 337
click at [246, 41] on icon "button" at bounding box center [249, 41] width 6 height 7
